Goal: Register for event/course

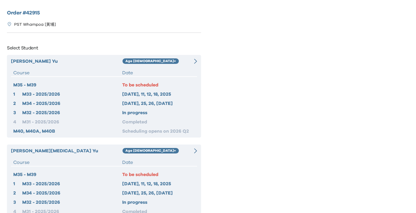
click at [181, 63] on div "Age [DEMOGRAPHIC_DATA]+" at bounding box center [154, 61] width 65 height 7
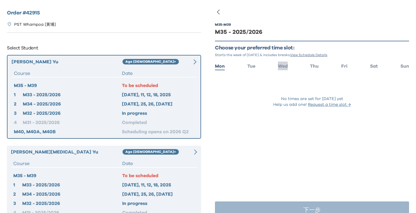
click at [281, 67] on span "Wed" at bounding box center [283, 66] width 10 height 5
click at [192, 151] on div at bounding box center [192, 151] width 9 height 7
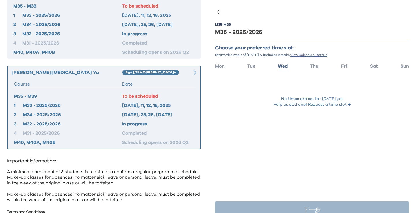
scroll to position [80, 0]
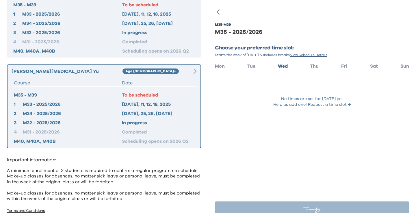
click at [309, 67] on ul "Mon Tue Wed Thu Fri Sat Sun" at bounding box center [312, 66] width 194 height 8
click at [311, 66] on span "Thu" at bounding box center [314, 66] width 9 height 5
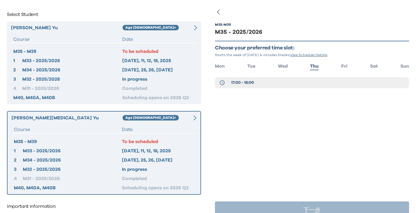
scroll to position [0, 0]
